Goal: Book appointment/travel/reservation

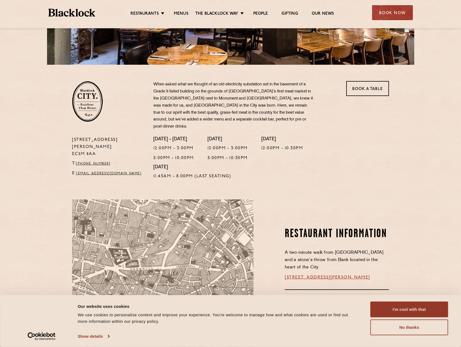
scroll to position [125, 0]
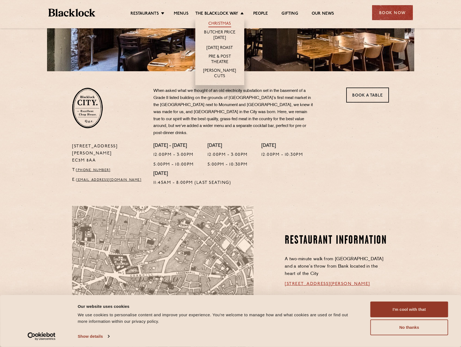
click at [216, 23] on link "Christmas" at bounding box center [219, 24] width 23 height 6
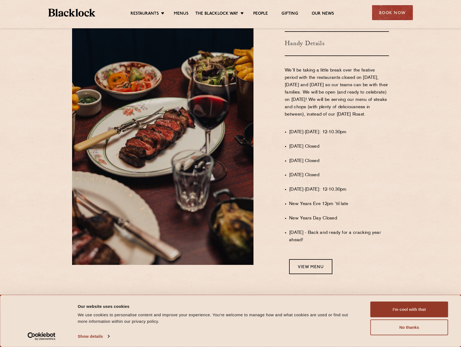
scroll to position [326, 0]
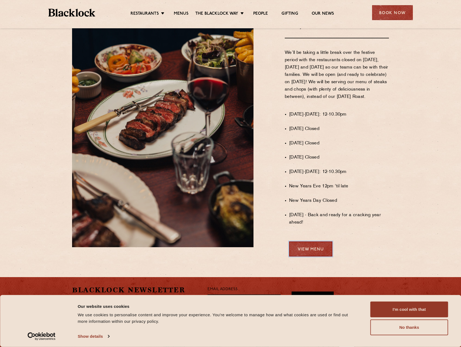
click at [312, 253] on link "View Menu" at bounding box center [310, 248] width 43 height 15
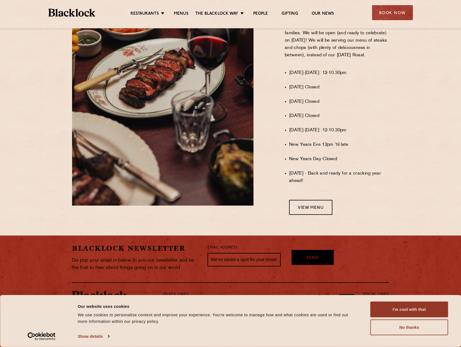
scroll to position [376, 0]
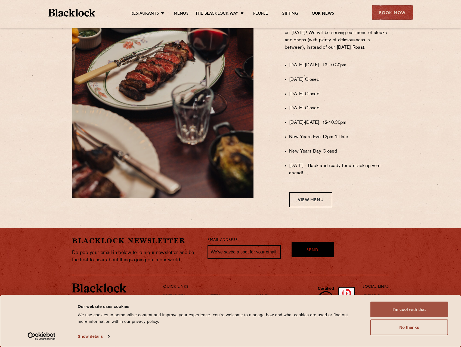
click at [411, 308] on button "I'm cool with that" at bounding box center [409, 310] width 78 height 16
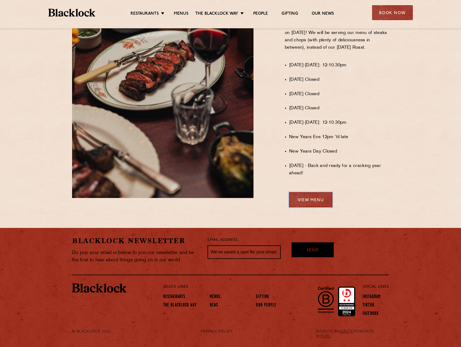
click at [314, 203] on link "View Menu" at bounding box center [310, 199] width 43 height 15
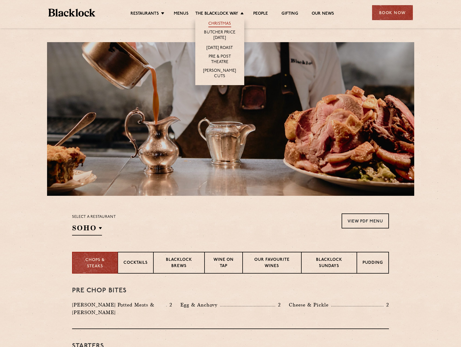
click at [217, 23] on link "Christmas" at bounding box center [219, 24] width 23 height 6
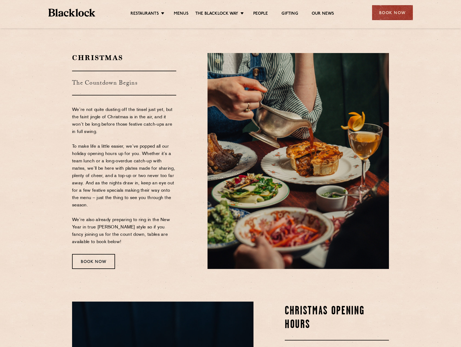
click at [89, 57] on h2 "Christmas" at bounding box center [124, 58] width 104 height 10
click at [92, 261] on div "Book Now" at bounding box center [93, 261] width 43 height 15
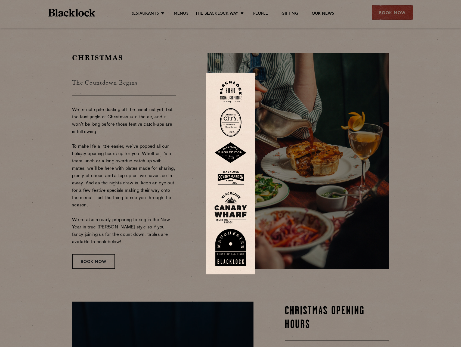
click at [74, 34] on div at bounding box center [230, 173] width 461 height 347
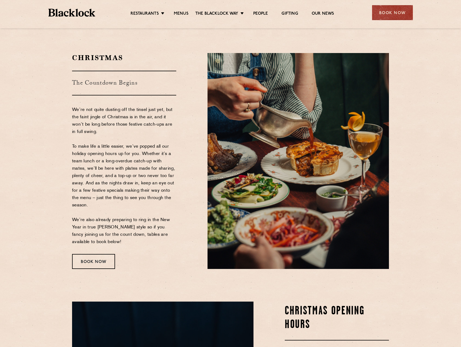
click at [330, 164] on img at bounding box center [297, 161] width 181 height 216
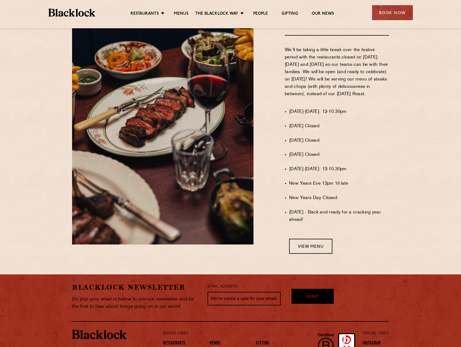
scroll to position [376, 0]
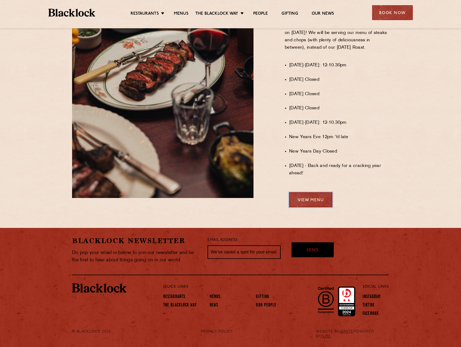
click at [314, 204] on link "View Menu" at bounding box center [310, 199] width 43 height 15
